Goal: Information Seeking & Learning: Learn about a topic

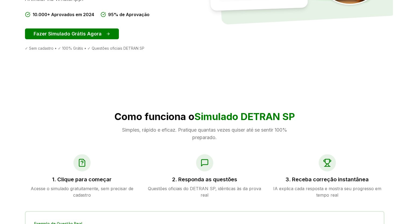
scroll to position [138, 0]
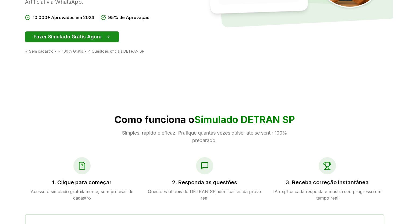
click at [74, 41] on button "Fazer Simulado Grátis Agora" at bounding box center [72, 36] width 94 height 11
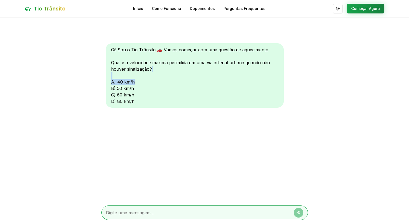
drag, startPoint x: 409, startPoint y: 75, endPoint x: 411, endPoint y: 80, distance: 6.0
click at [409, 80] on html "Tio Trânsito Início Como Funciona Depoimentos Perguntas Frequentes Alternar tem…" at bounding box center [204, 112] width 409 height 225
click at [305, 79] on div "Oi! Sou o Tio Trânsito 🚗 Vamos começar com uma questão de aquecimento: Qual é a…" at bounding box center [204, 109] width 207 height 184
click at [113, 96] on div "Oi! Sou o Tio Trânsito 🚗 Vamos começar com uma questão de aquecimento: Qual é a…" at bounding box center [195, 75] width 178 height 65
click at [148, 213] on textarea at bounding box center [197, 213] width 182 height 6
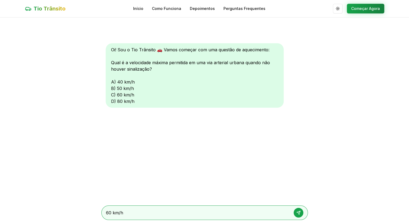
type textarea "60 km/h"
click at [299, 209] on button at bounding box center [299, 213] width 10 height 10
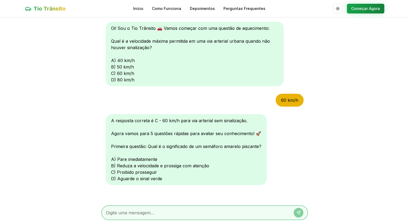
scroll to position [24, 0]
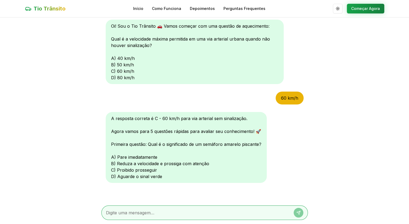
click at [151, 214] on textarea at bounding box center [197, 213] width 182 height 6
type textarea "b"
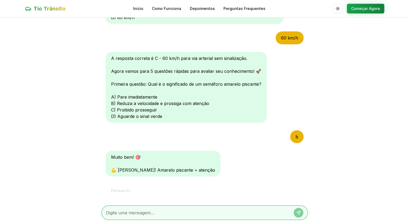
scroll to position [163, 0]
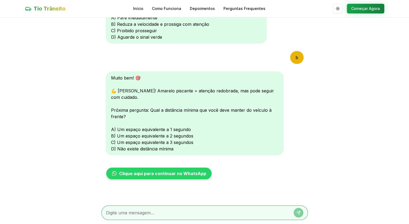
click at [170, 213] on textarea at bounding box center [197, 213] width 182 height 6
click at [167, 212] on textarea at bounding box center [197, 213] width 182 height 6
type textarea "c"
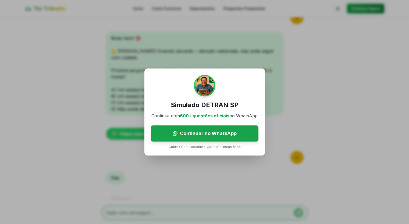
scroll to position [224, 0]
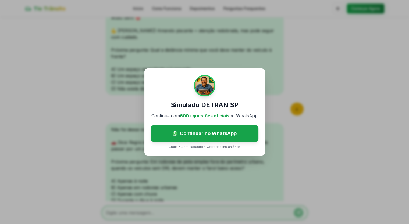
click at [267, 103] on div "Simulado DETRAN SP Continue com 600+ questões oficiais no WhatsApp Continuar no…" at bounding box center [204, 112] width 409 height 224
click at [320, 85] on div "Simulado DETRAN SP Continue com 600+ questões oficiais no WhatsApp Continuar no…" at bounding box center [204, 112] width 409 height 224
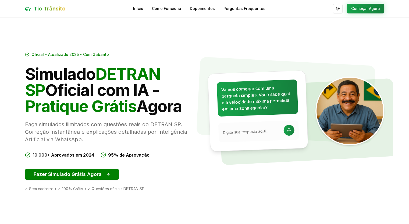
scroll to position [138, 0]
